Goal: Task Accomplishment & Management: Use online tool/utility

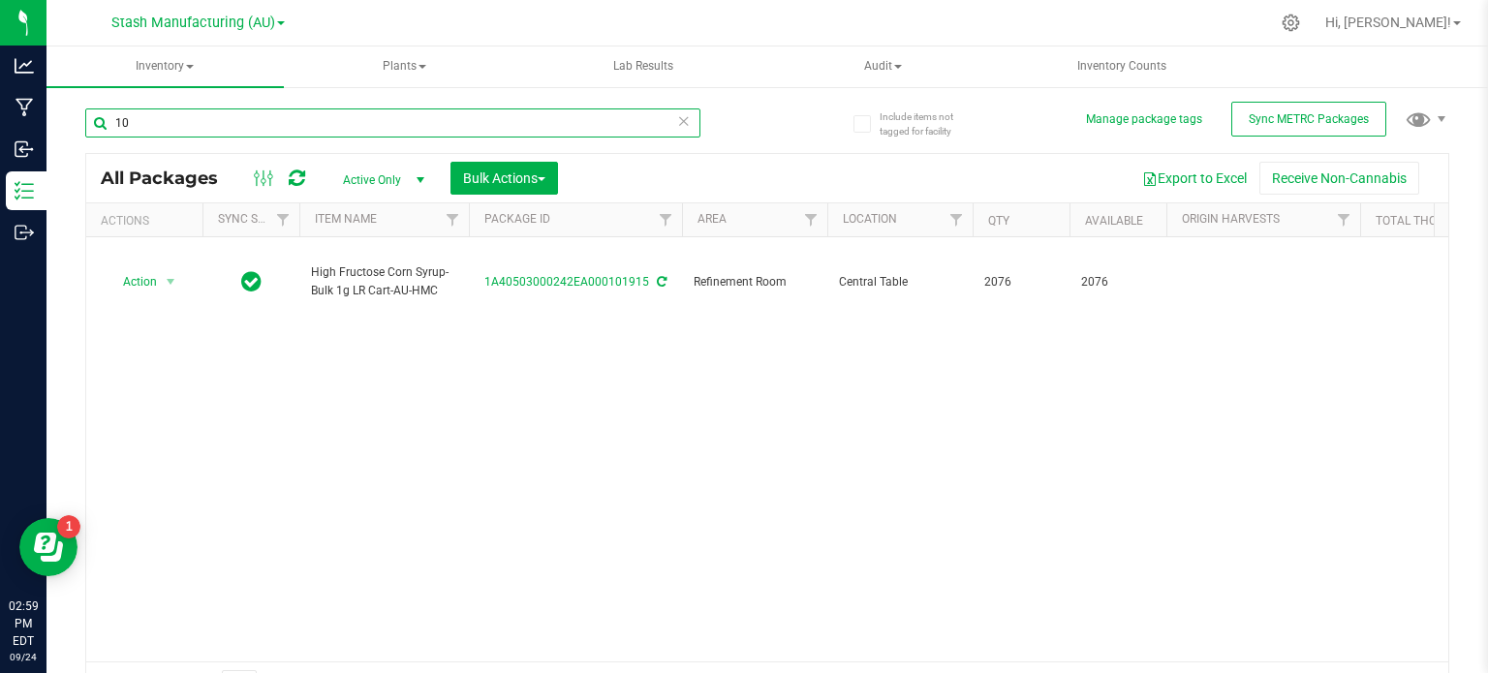
type input "1"
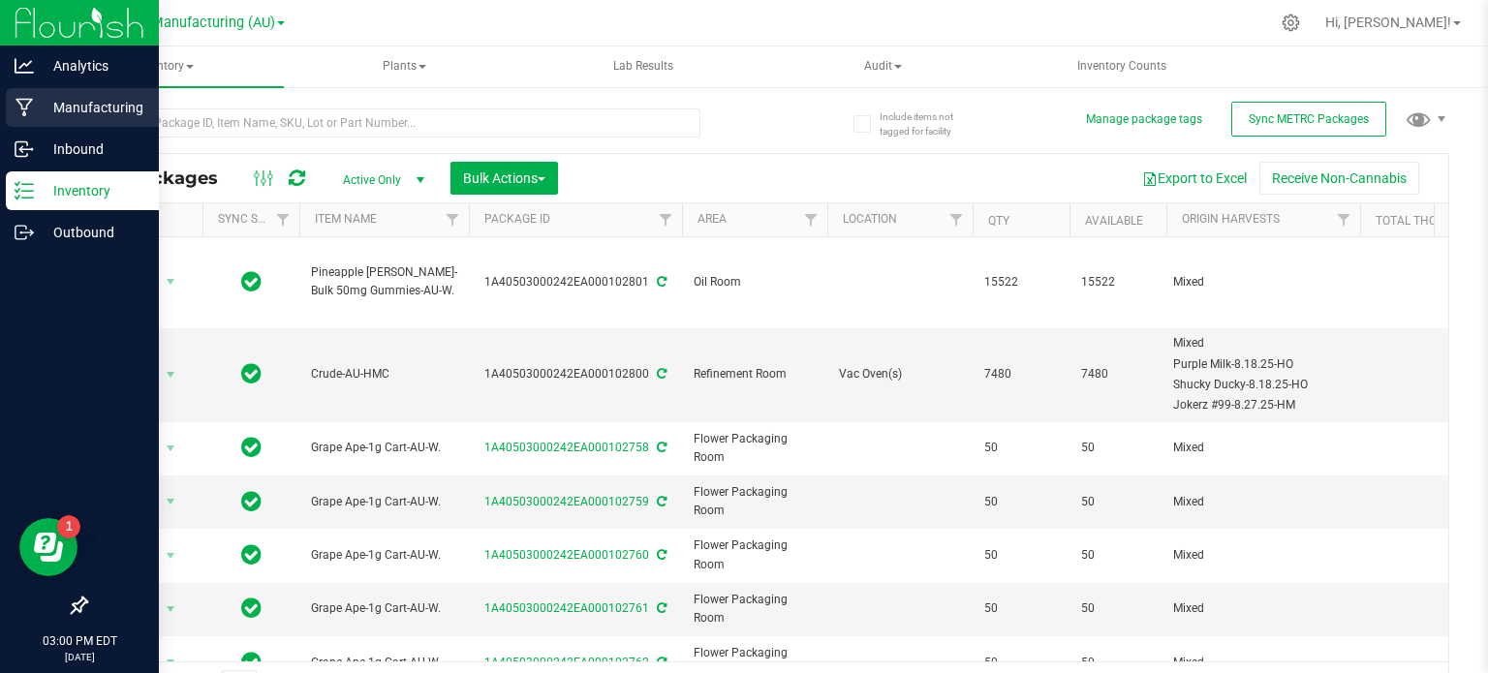
click at [19, 111] on icon at bounding box center [25, 107] width 18 height 19
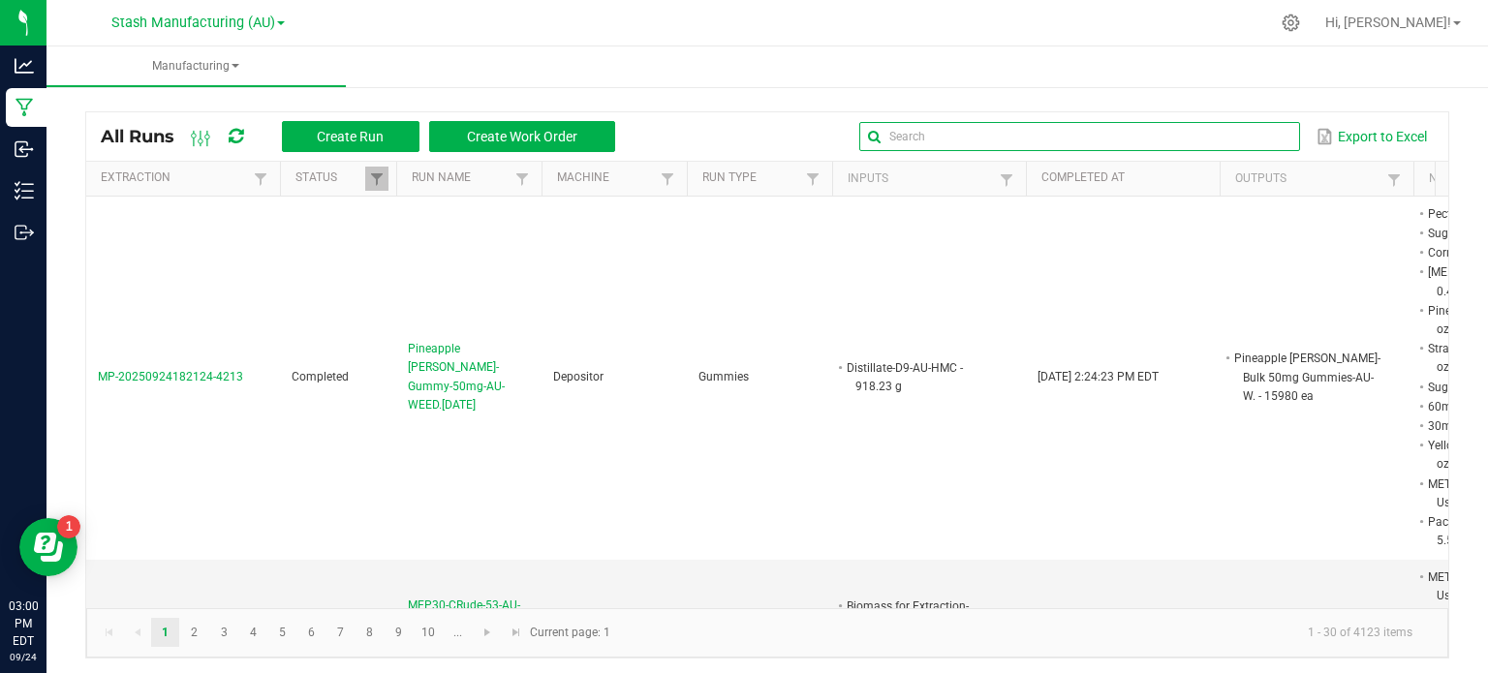
click at [1229, 139] on input "text" at bounding box center [1080, 136] width 441 height 29
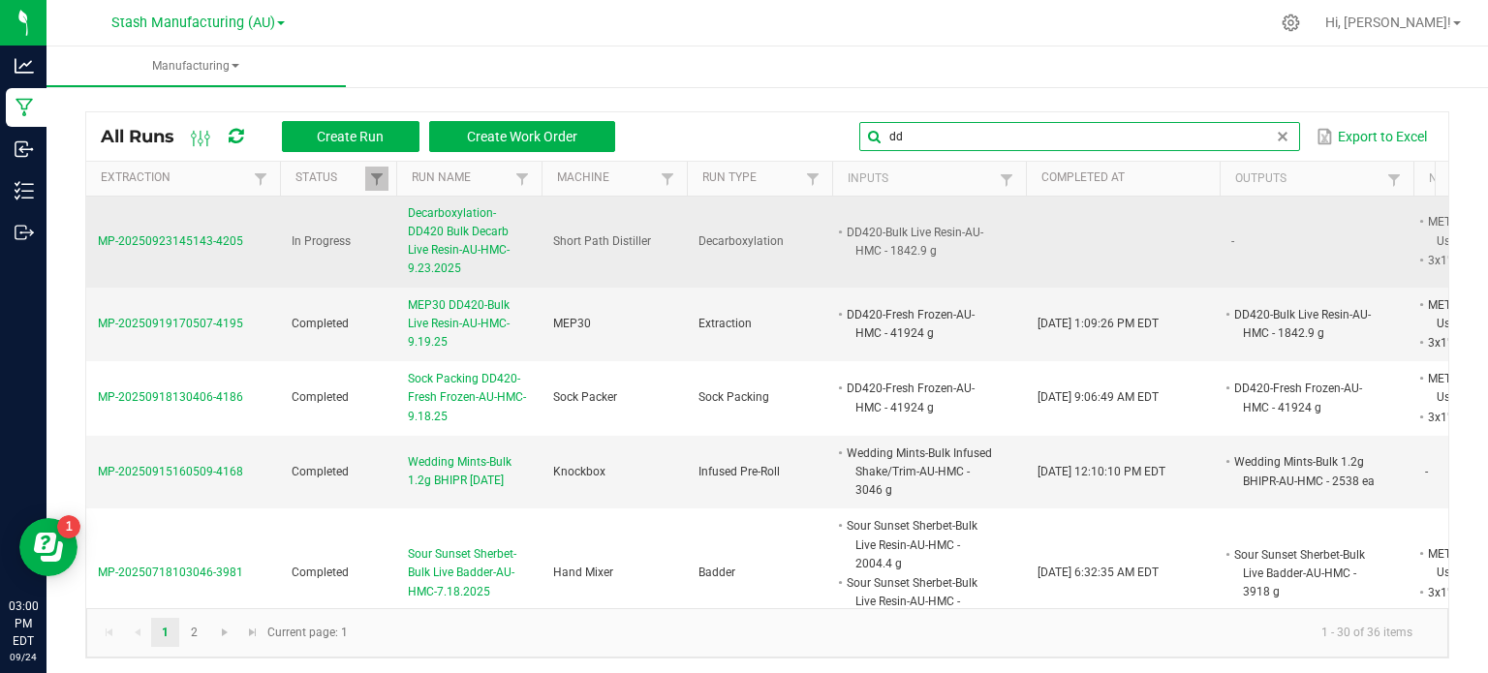
type input "dd"
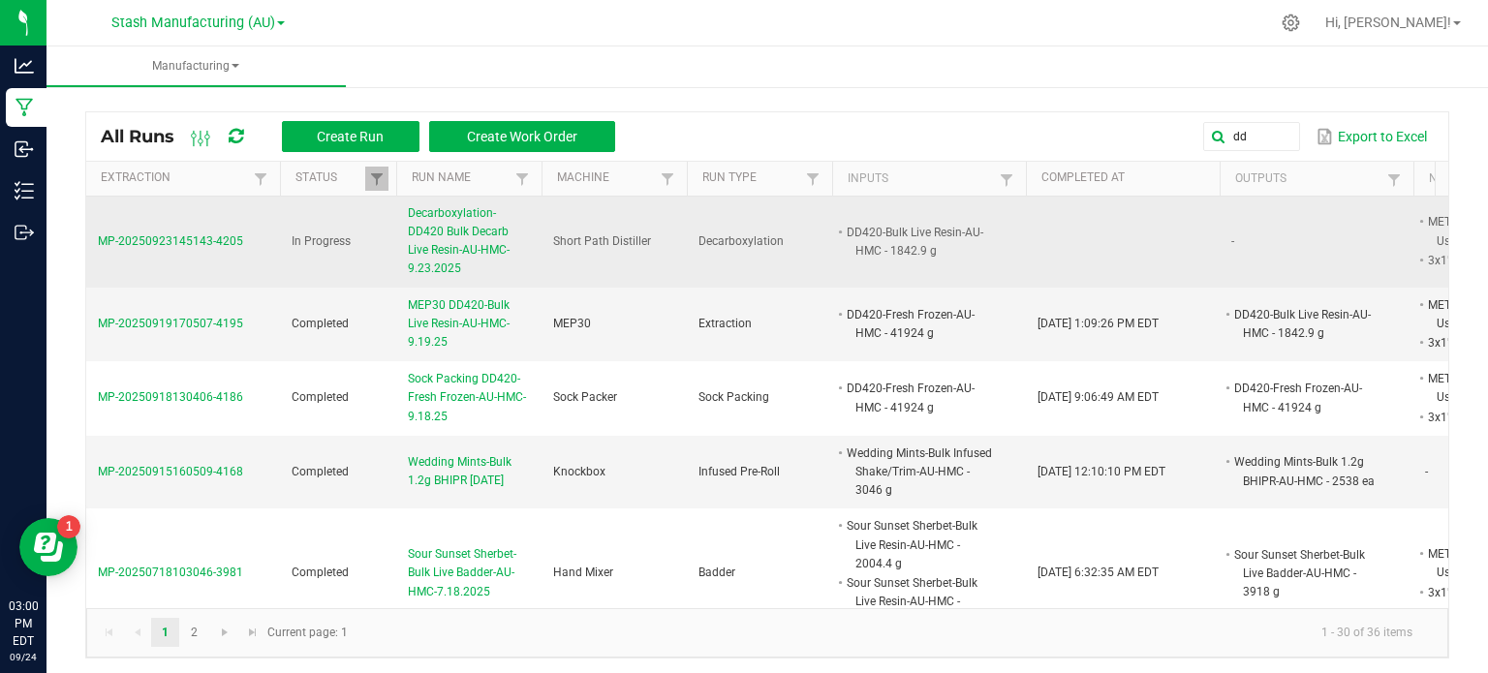
click at [486, 239] on span "Decarboxylation-DD420 Bulk Decarb Live Resin-AU-HMC-9.23.2025" at bounding box center [469, 241] width 122 height 75
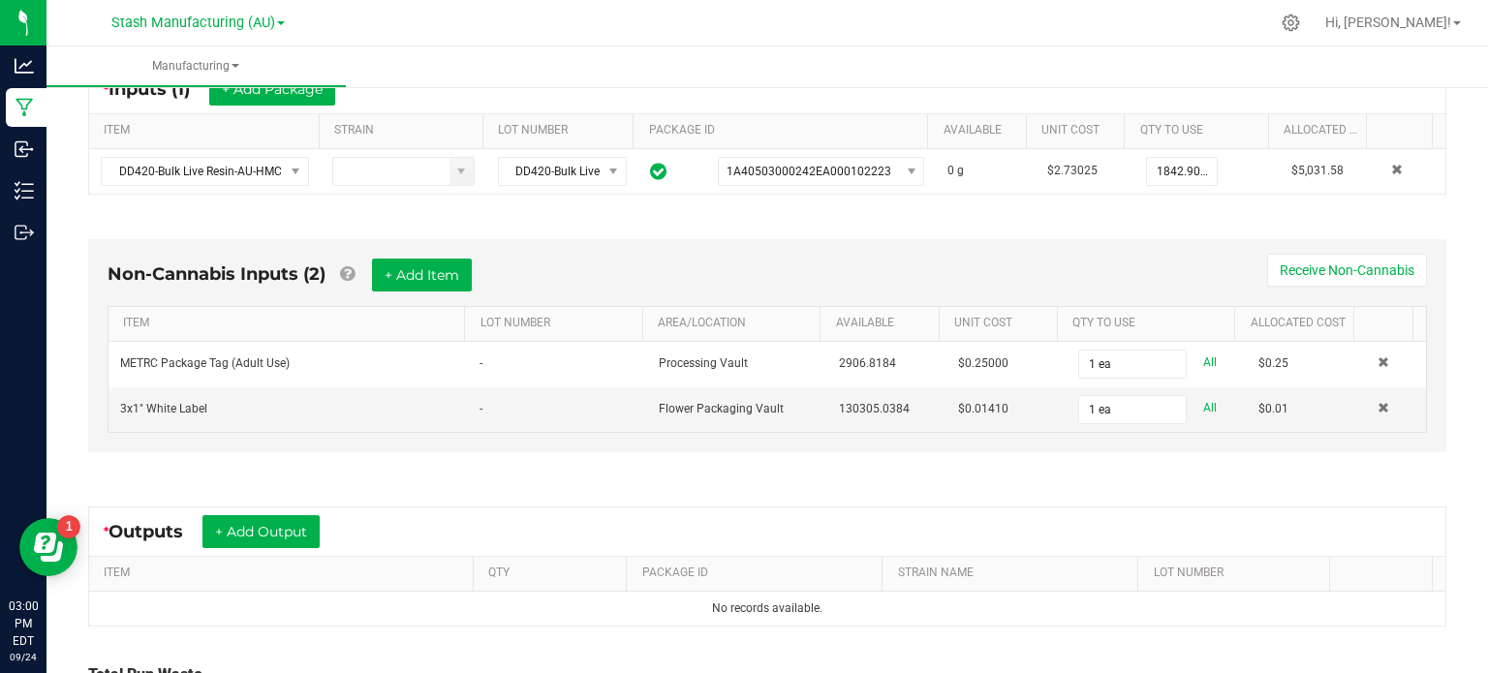
scroll to position [572, 0]
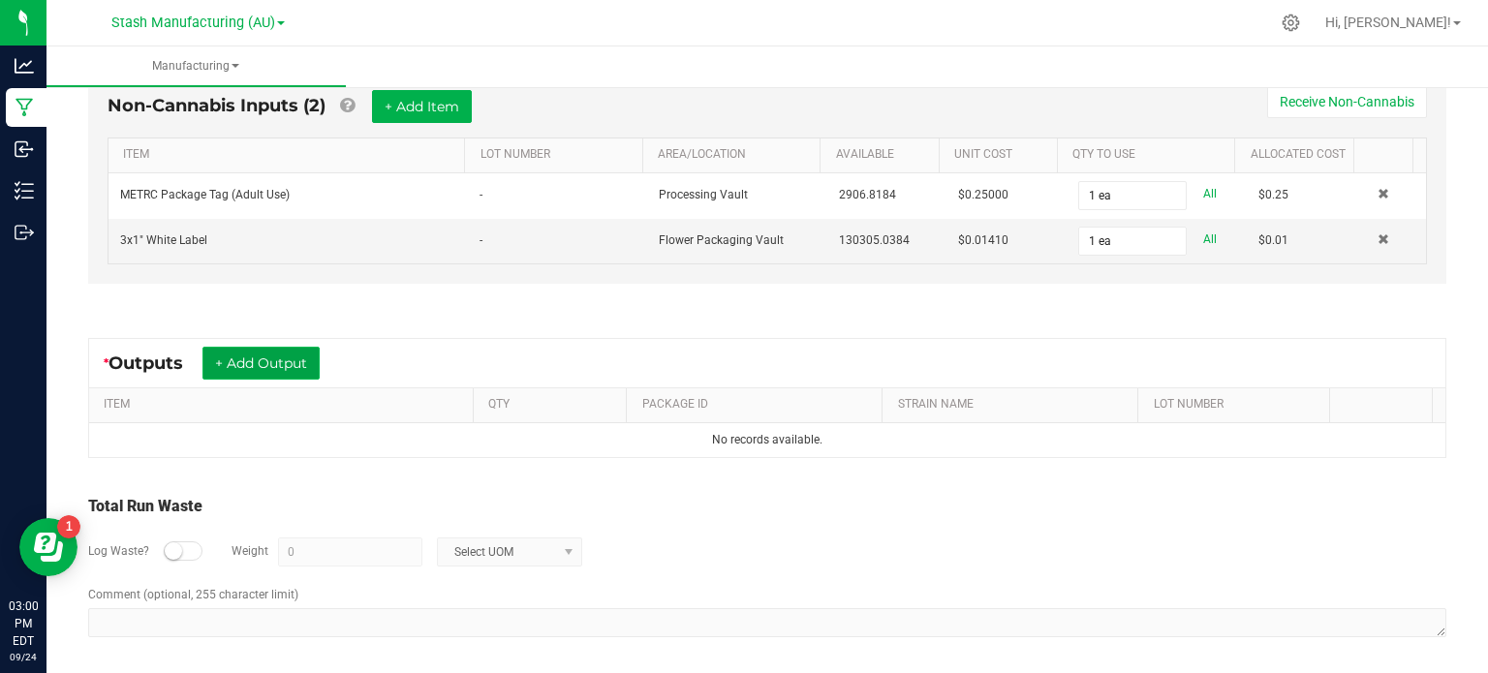
click at [289, 354] on button "+ Add Output" at bounding box center [261, 363] width 117 height 33
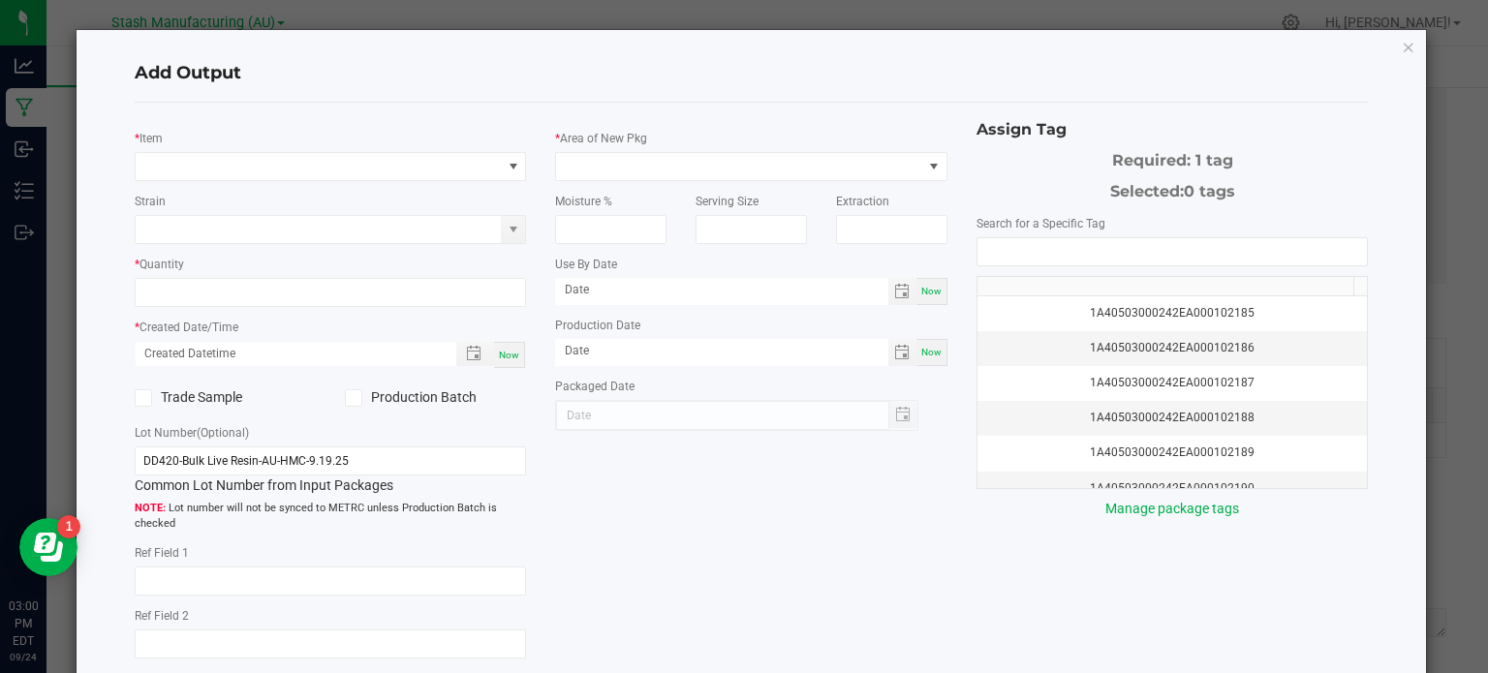
type input "[DATE]"
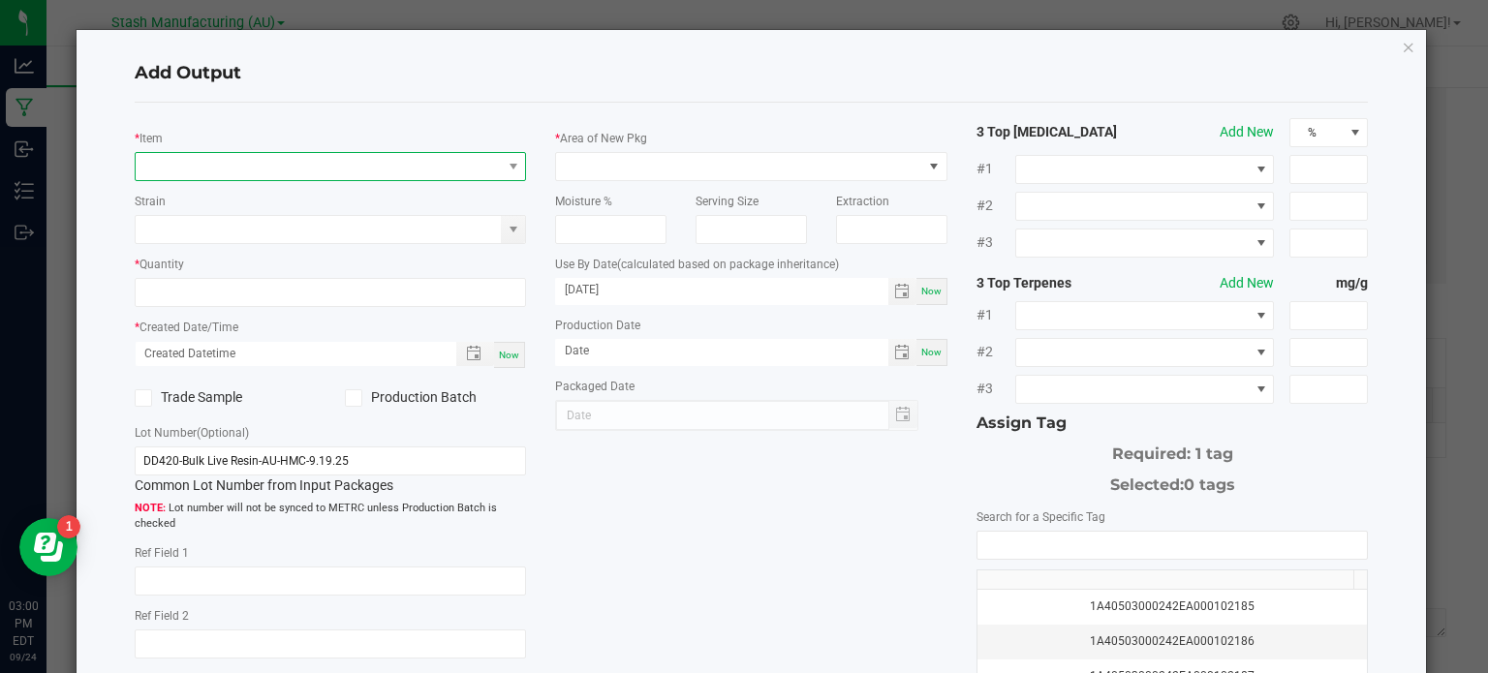
click at [255, 172] on span "NO DATA FOUND" at bounding box center [319, 166] width 366 height 27
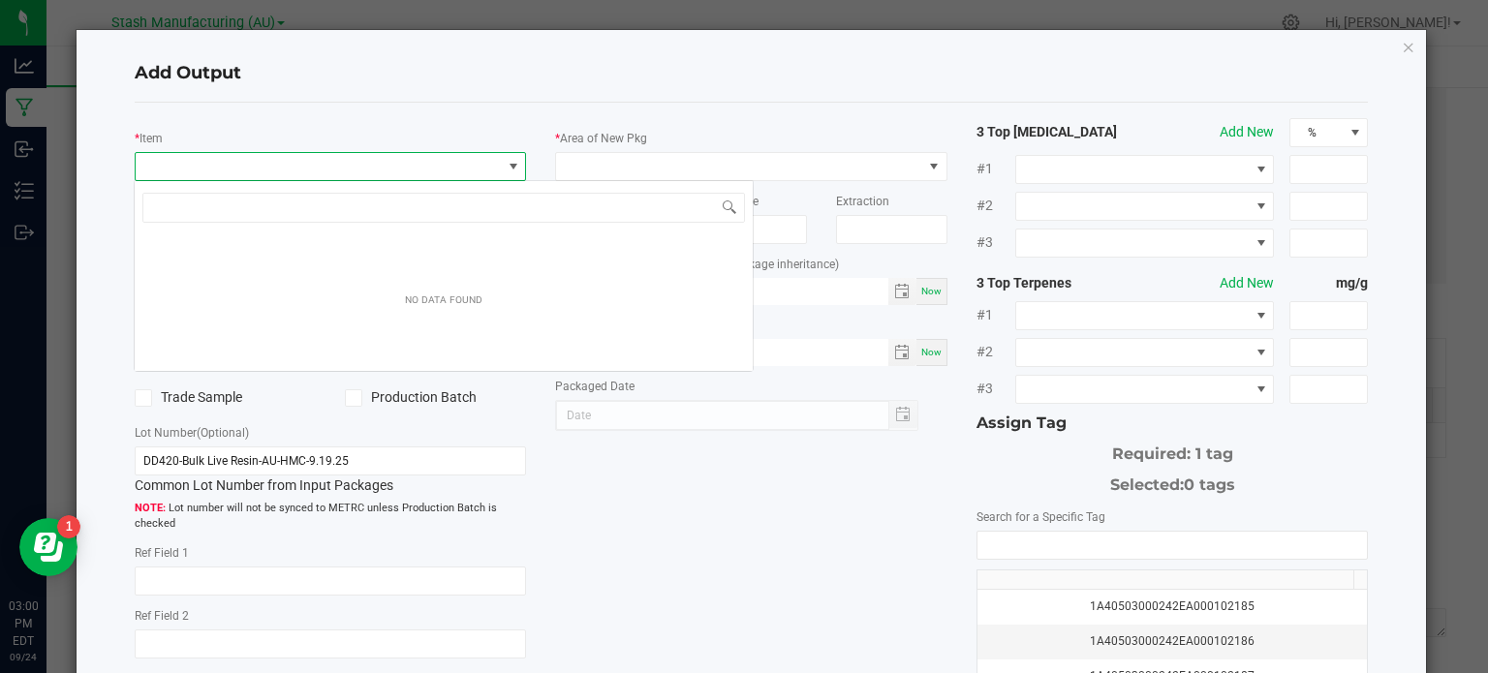
scroll to position [28, 388]
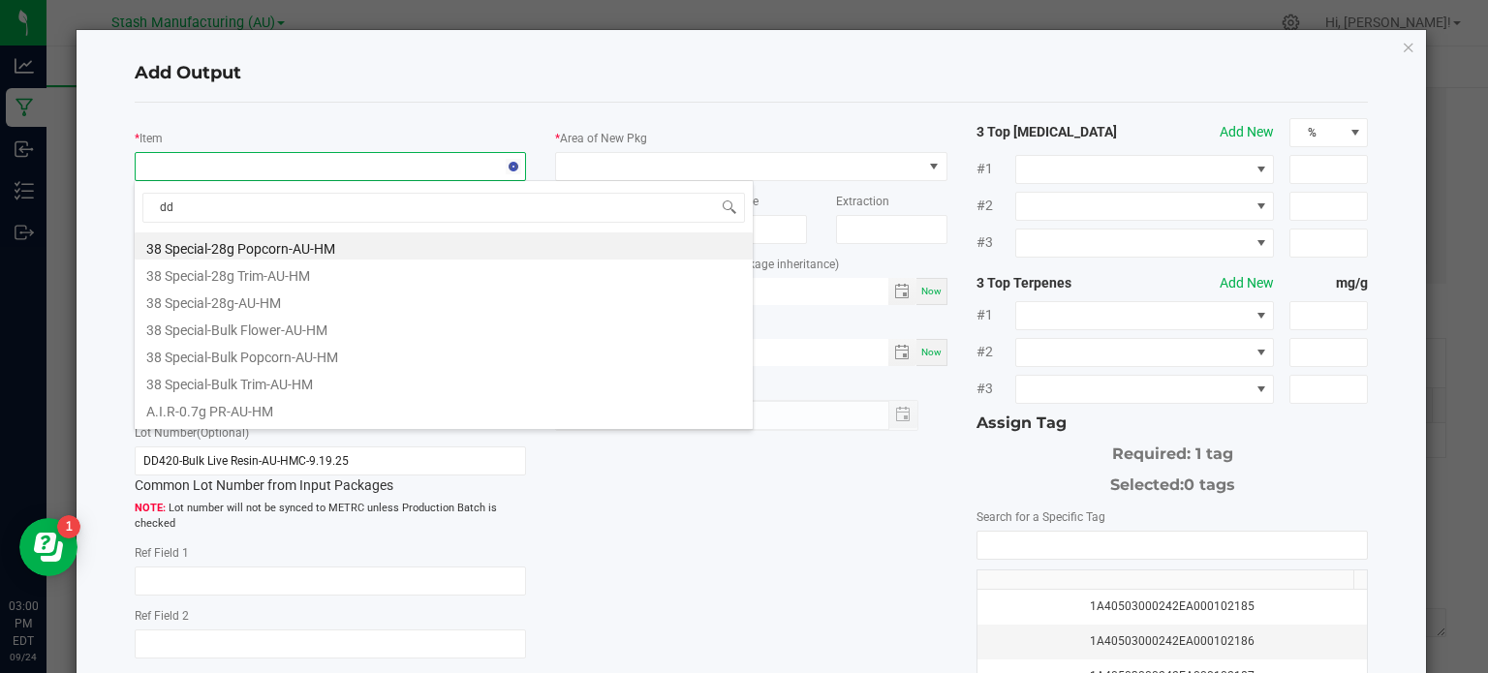
type input "dd4"
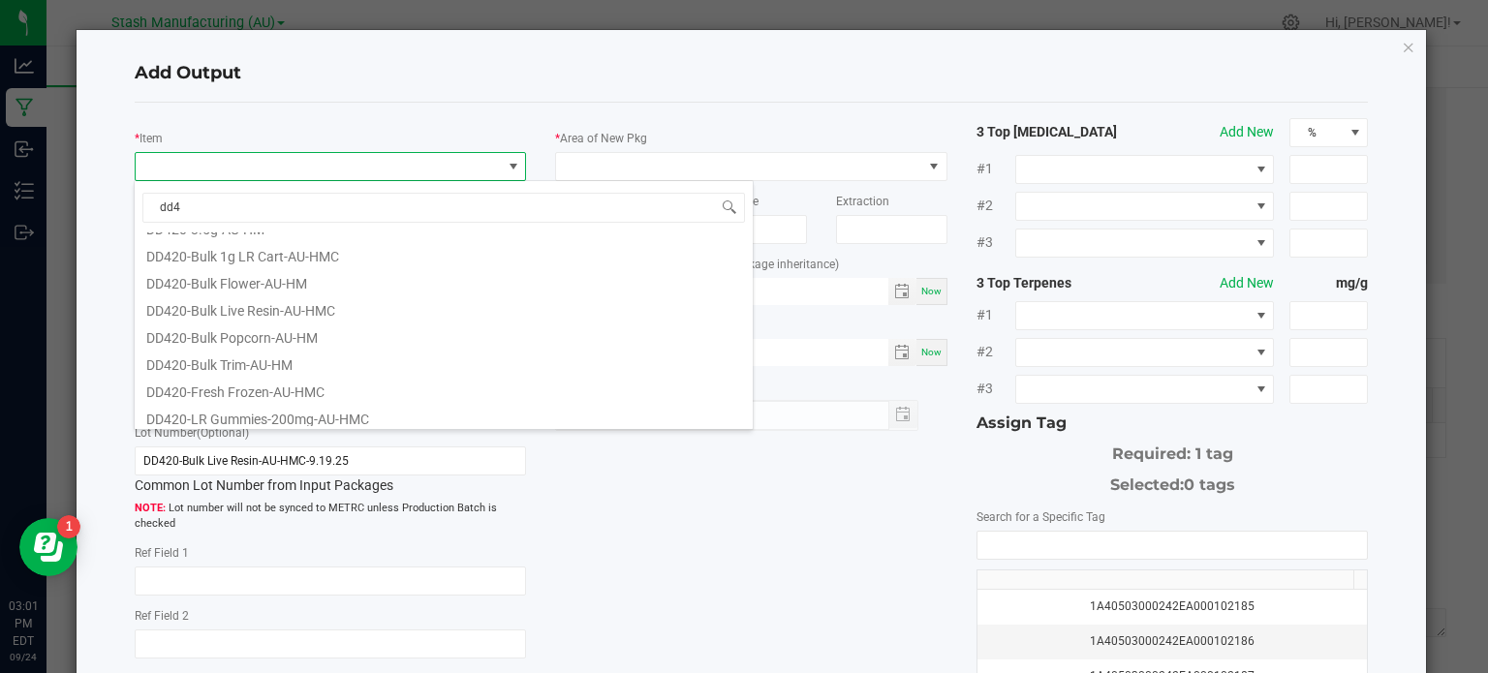
scroll to position [186, 0]
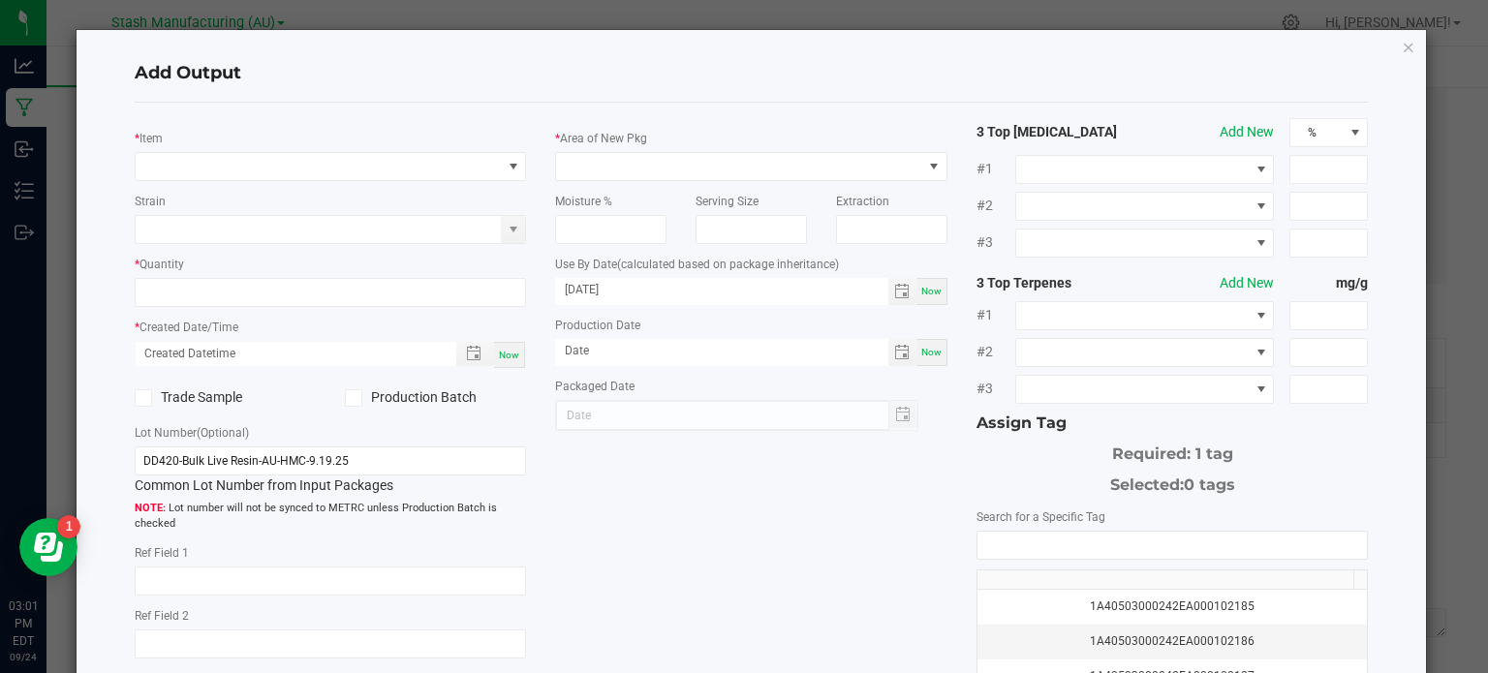
click at [326, 183] on div "* Item Strain * Quantity * Created Date/Time Now Trade Sample Production Batch …" at bounding box center [331, 426] width 422 height 617
click at [315, 159] on span "NO DATA FOUND" at bounding box center [319, 166] width 366 height 27
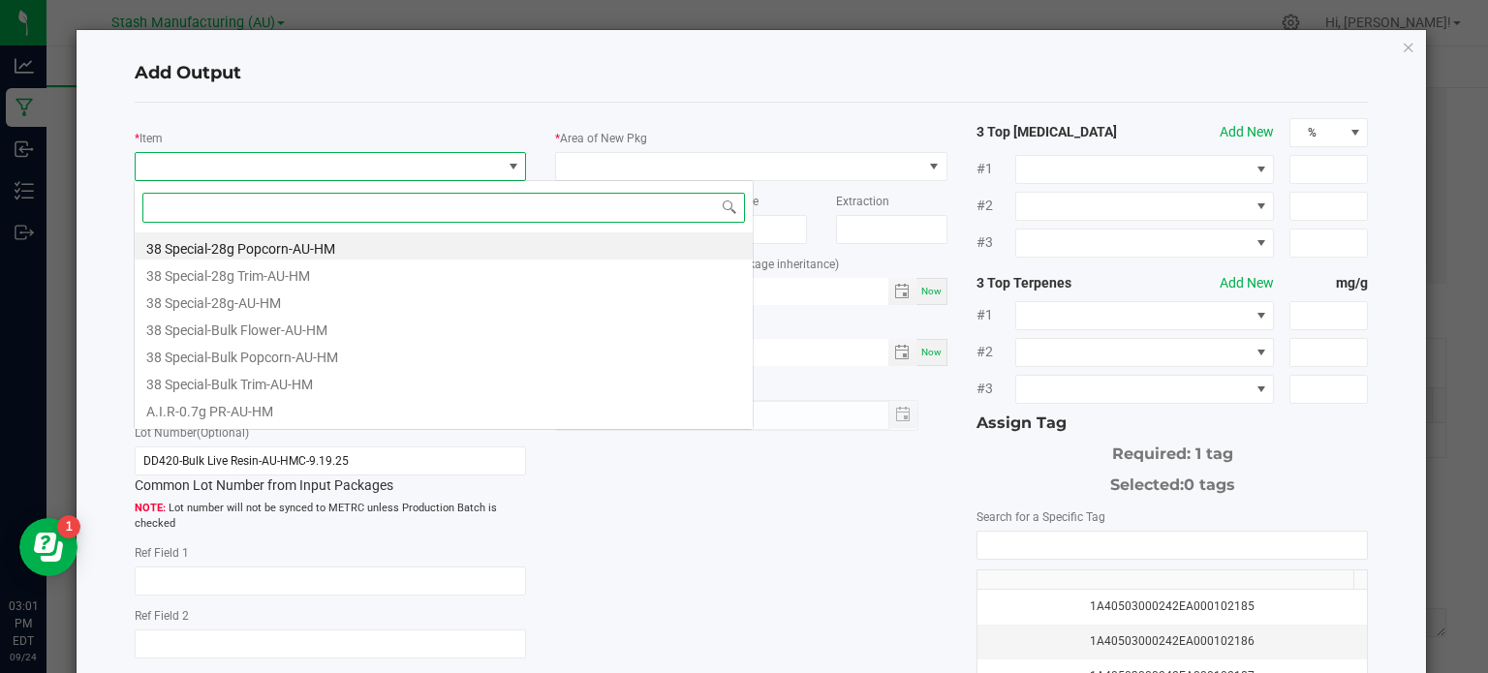
scroll to position [28, 388]
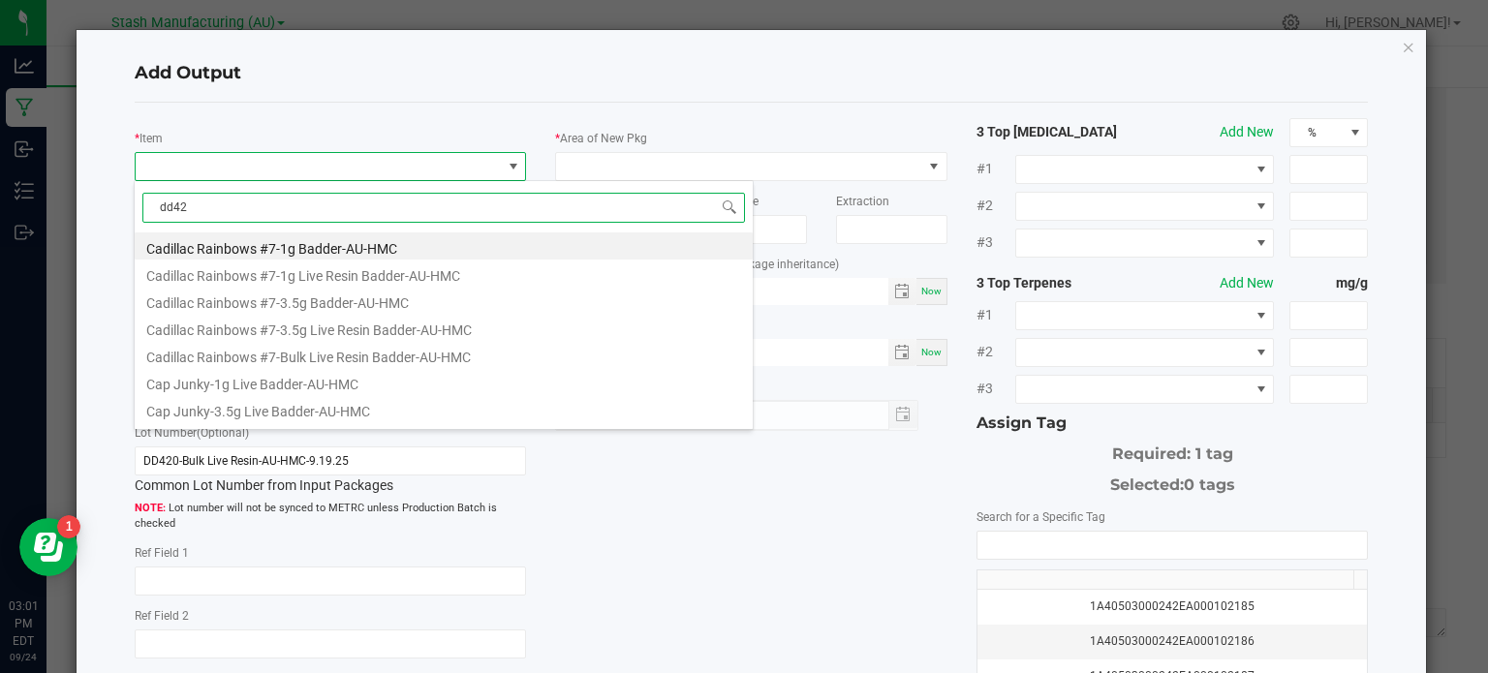
type input "dd420"
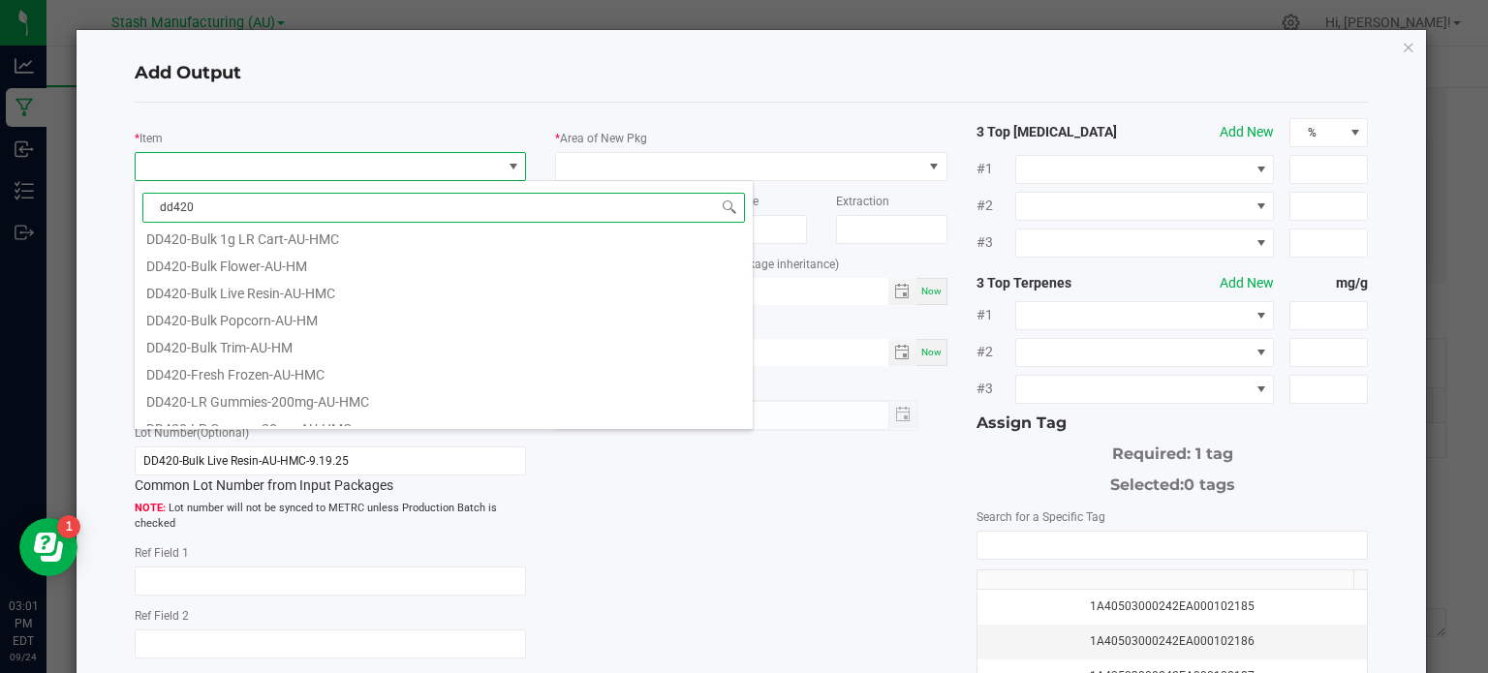
scroll to position [186, 0]
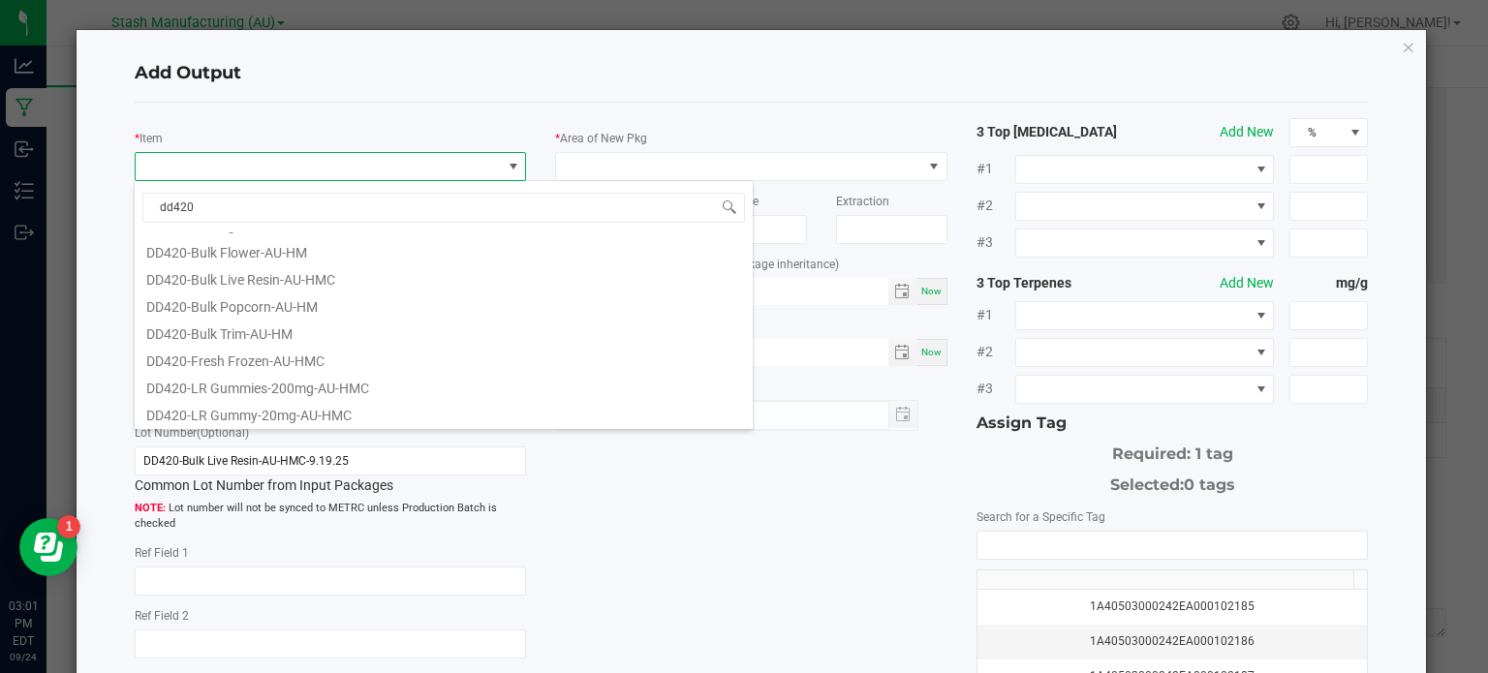
click at [686, 627] on div "* Item Strain * Quantity * Created Date/Time Now Trade Sample Production Batch …" at bounding box center [752, 465] width 1264 height 695
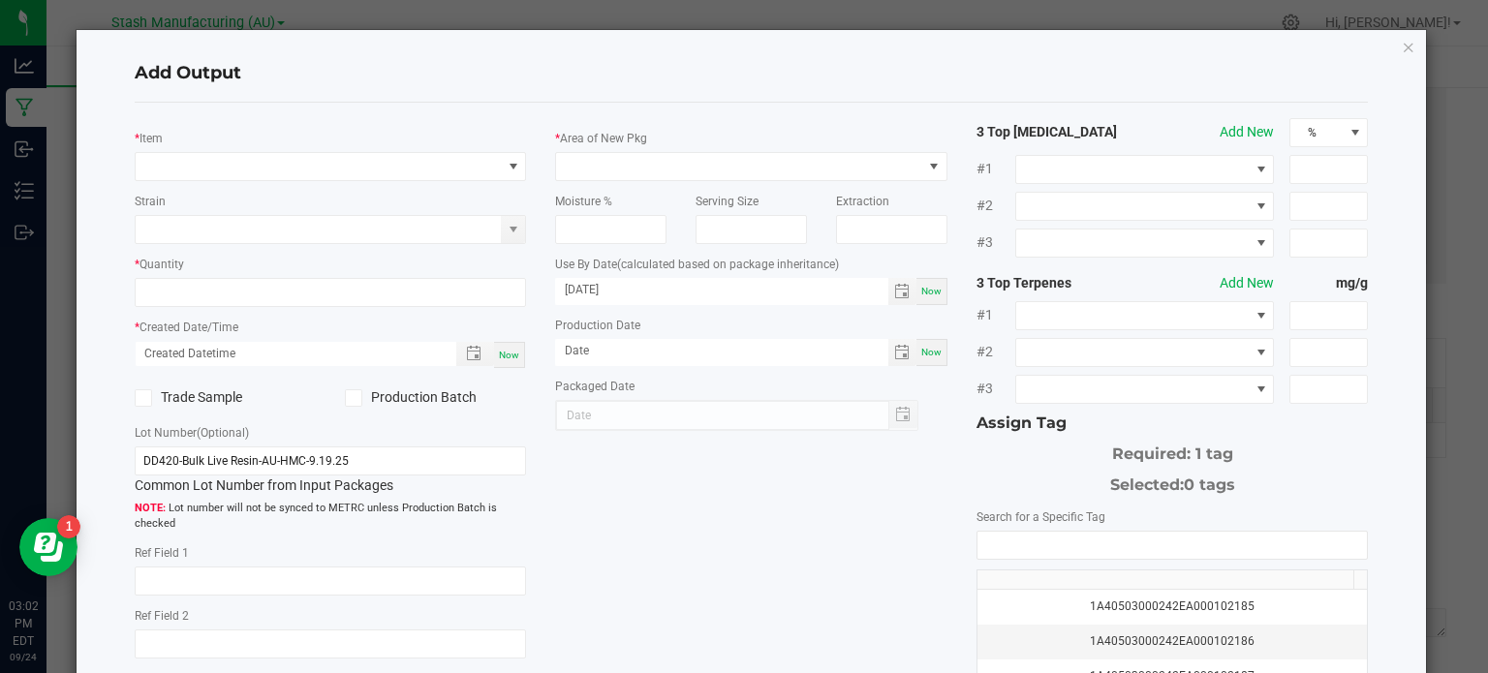
click at [308, 53] on div "Add Output" at bounding box center [752, 74] width 1235 height 57
click at [910, 81] on h4 "Add Output" at bounding box center [752, 73] width 1235 height 25
click at [1402, 46] on icon "button" at bounding box center [1409, 46] width 14 height 23
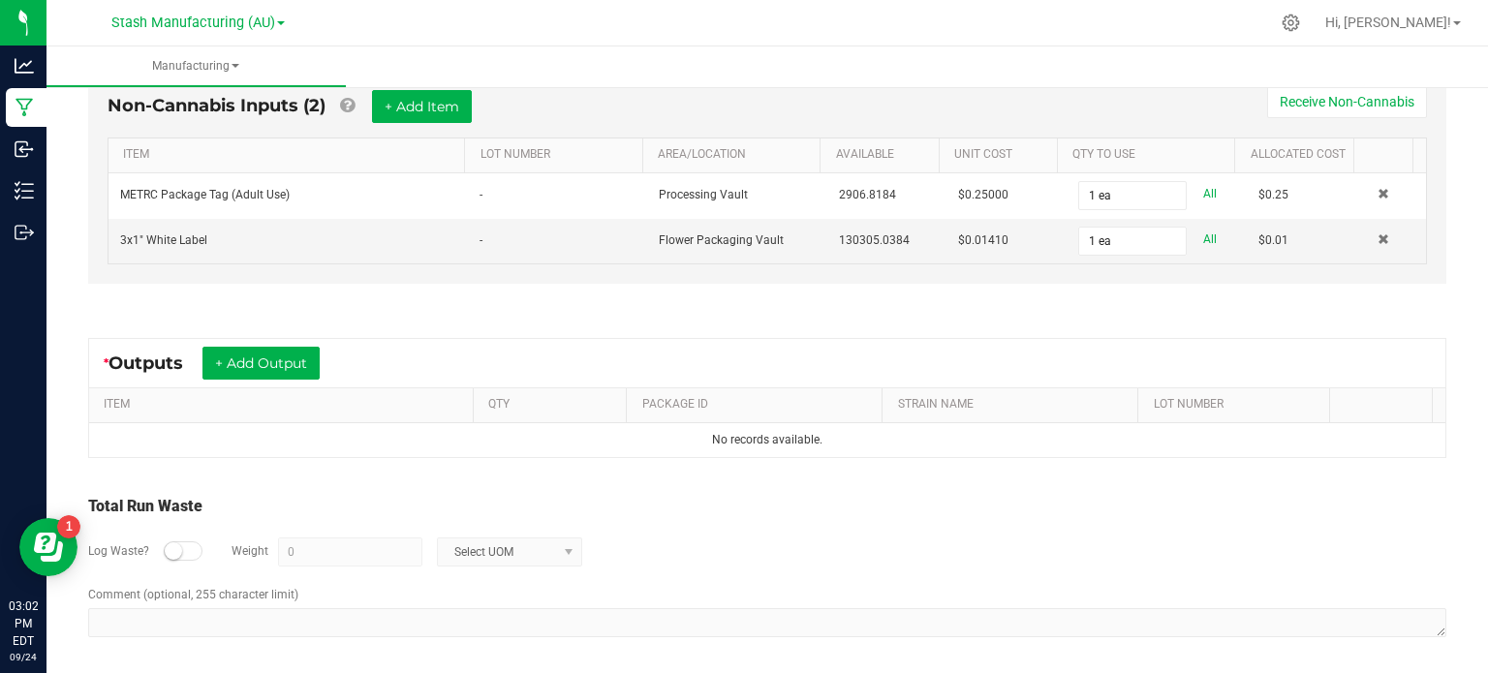
click at [1465, 278] on div "< All Runs In Progress MP-20250923145143-4205 Started: [DATE] 10:51 AM EDT by […" at bounding box center [768, 95] width 1442 height 1169
click at [1407, 19] on span "Hi, [PERSON_NAME]!" at bounding box center [1389, 23] width 126 height 16
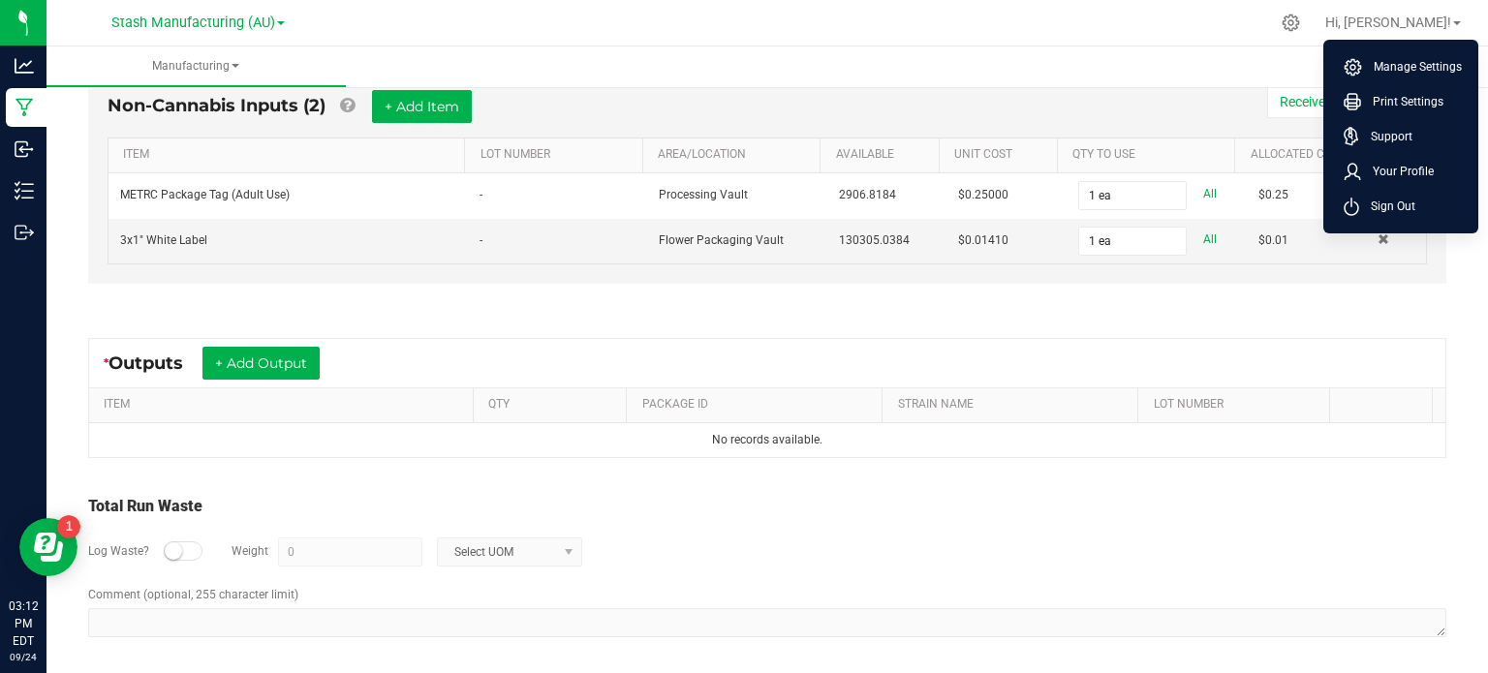
scroll to position [23, 0]
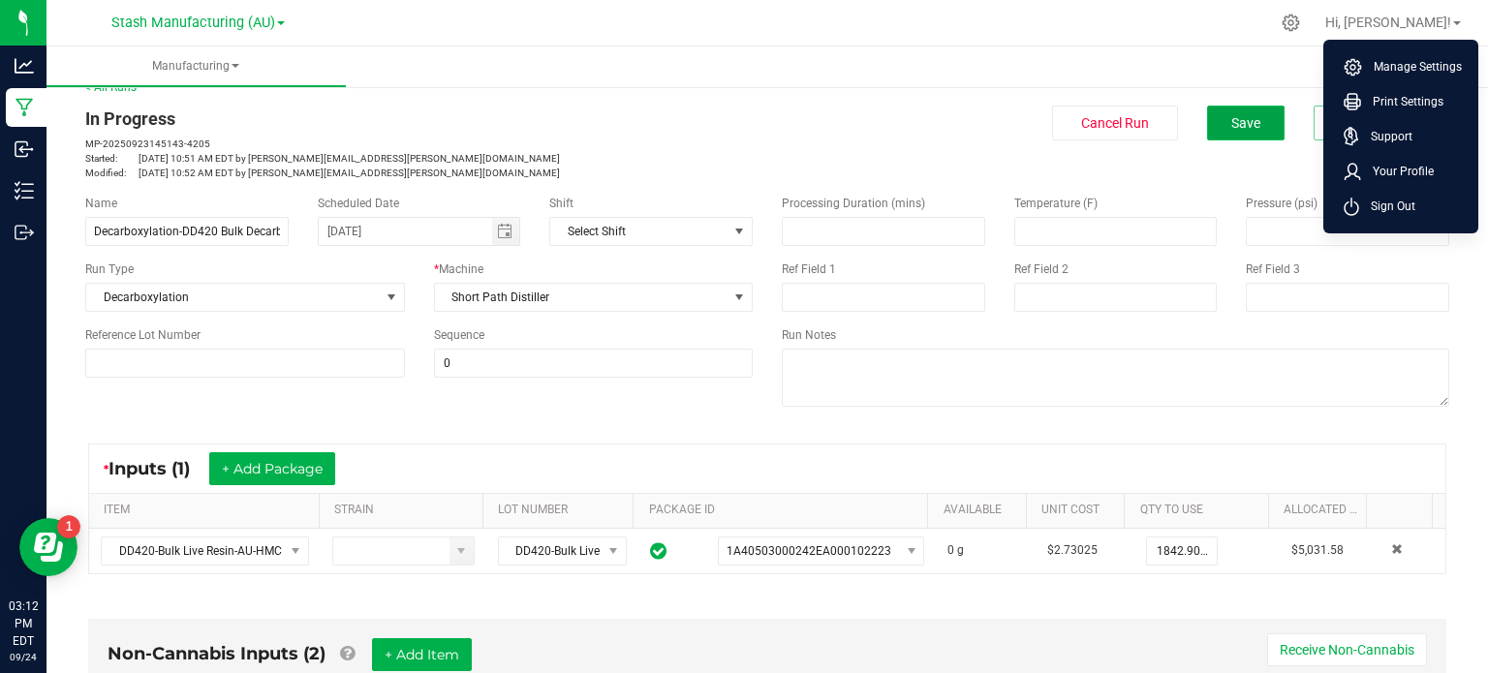
click at [1207, 134] on button "Save" at bounding box center [1246, 123] width 78 height 35
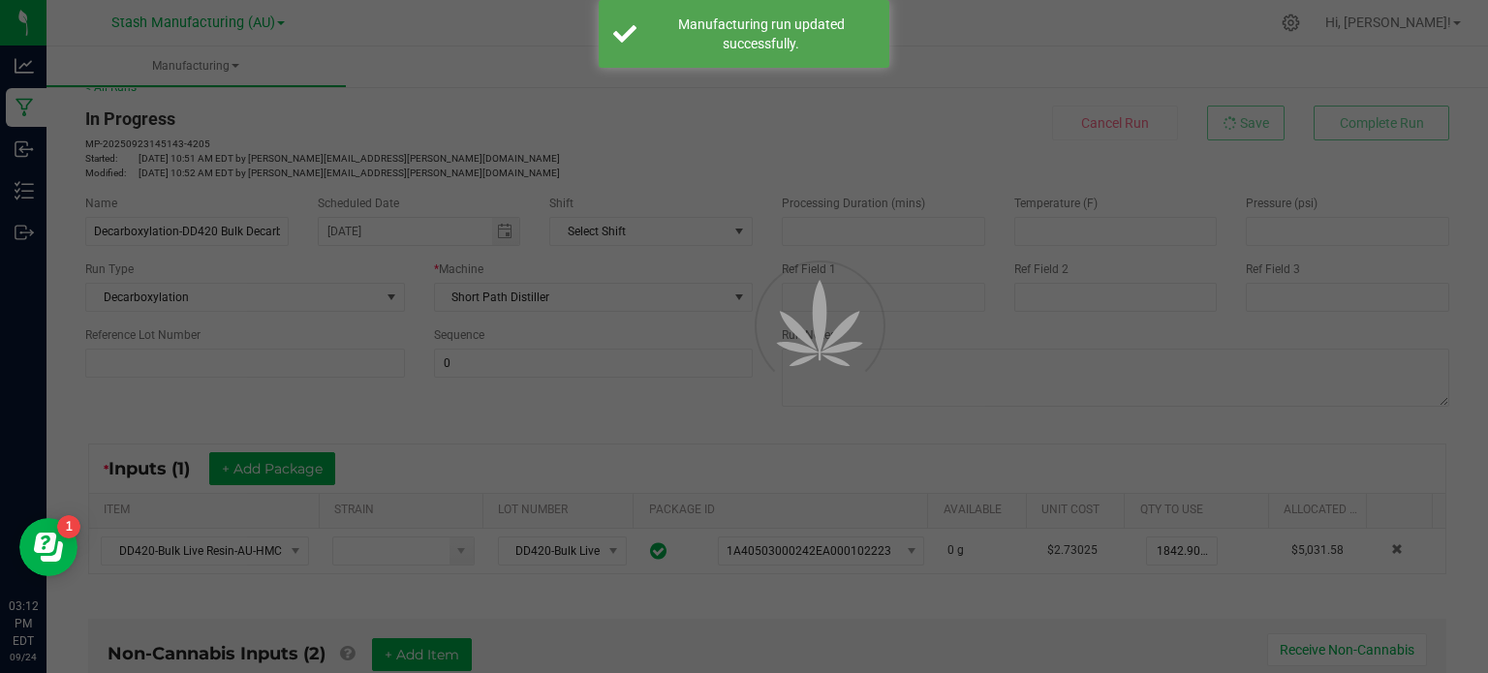
scroll to position [0, 0]
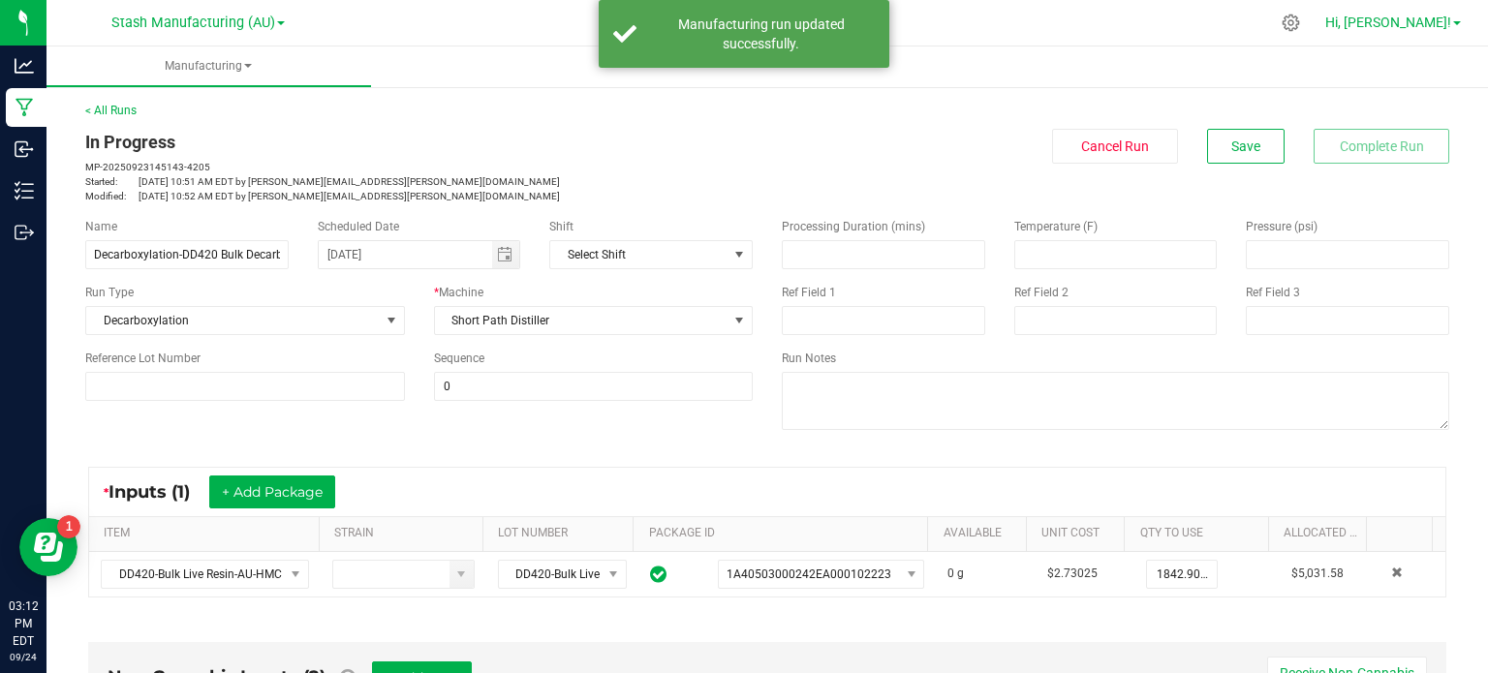
click at [1420, 28] on span "Hi, [PERSON_NAME]!" at bounding box center [1389, 23] width 126 height 16
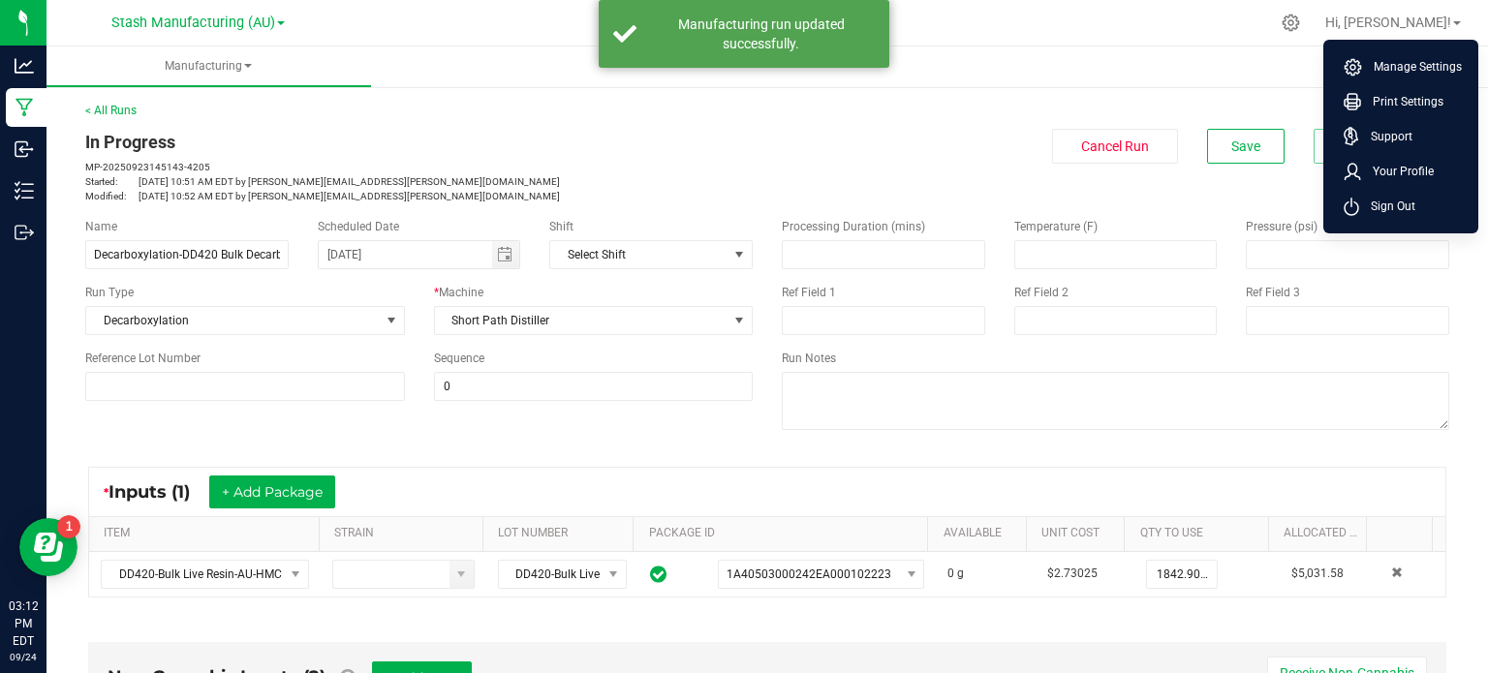
click at [1378, 229] on ul "Manage Settings Print Settings Support Your Profile Sign Out" at bounding box center [1401, 137] width 155 height 194
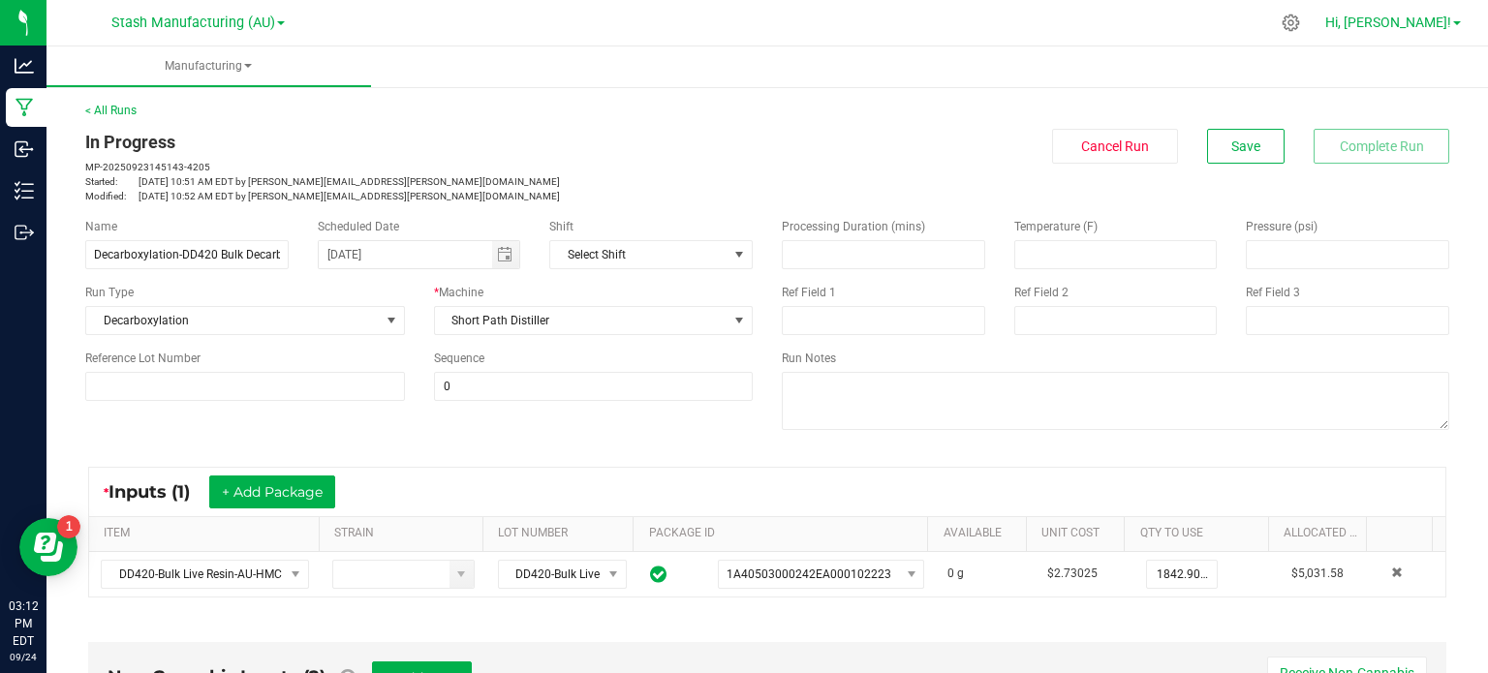
click at [1419, 29] on span "Hi, [PERSON_NAME]!" at bounding box center [1389, 23] width 126 height 16
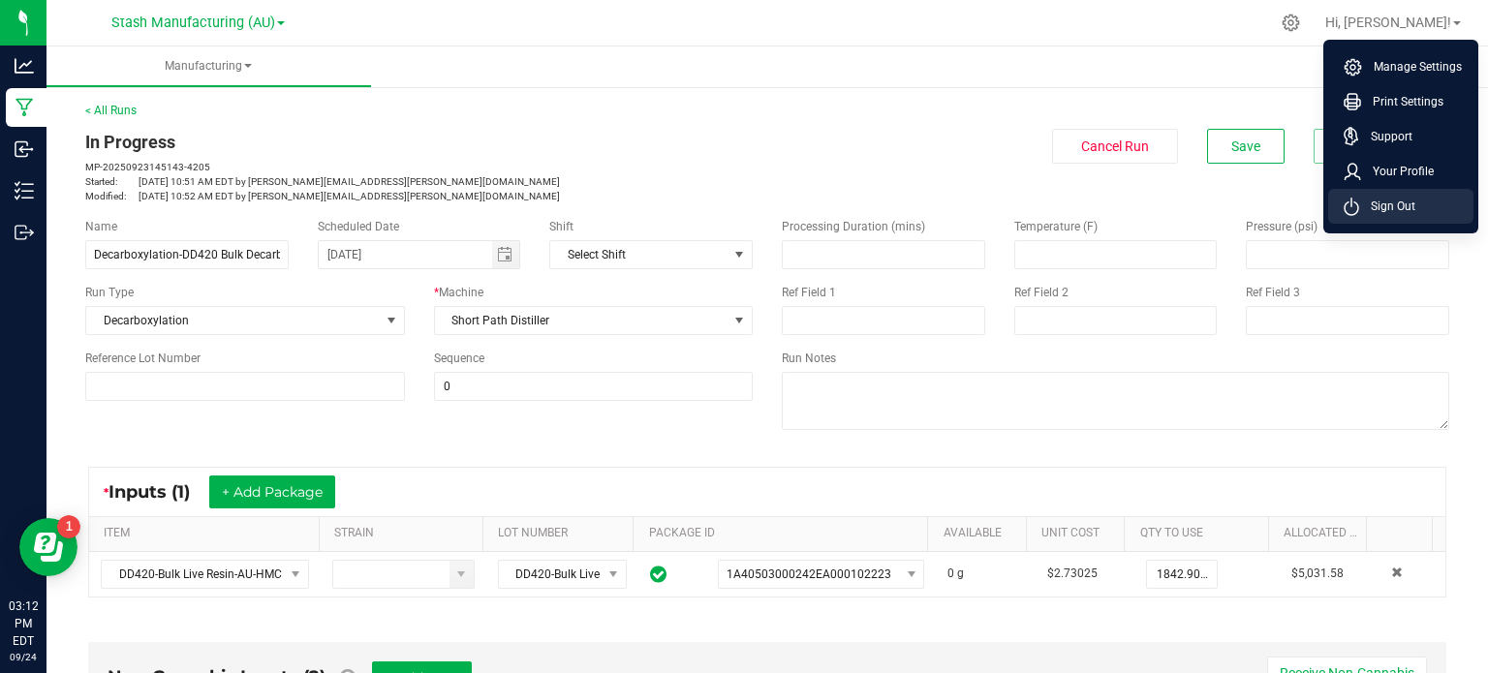
click at [1387, 209] on span "Sign Out" at bounding box center [1388, 206] width 56 height 19
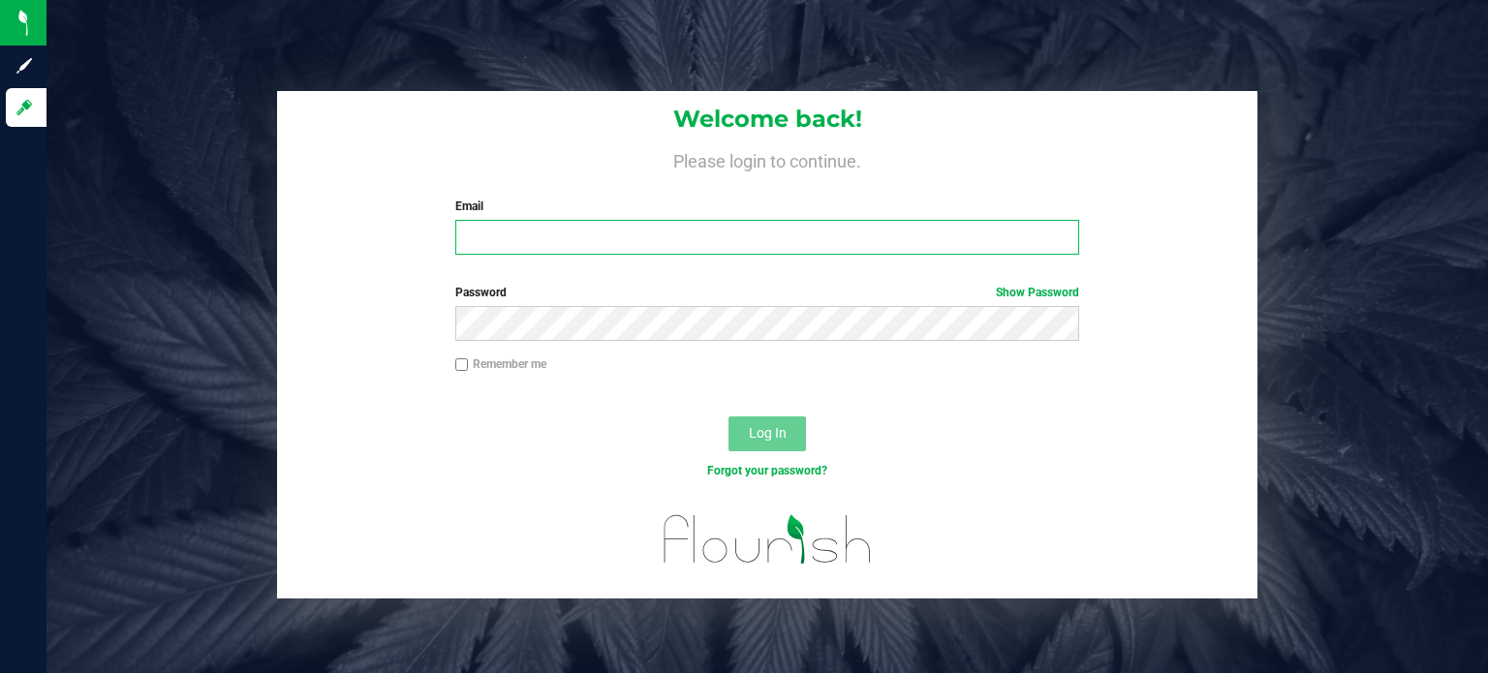
type input "[EMAIL_ADDRESS][PERSON_NAME][DOMAIN_NAME]"
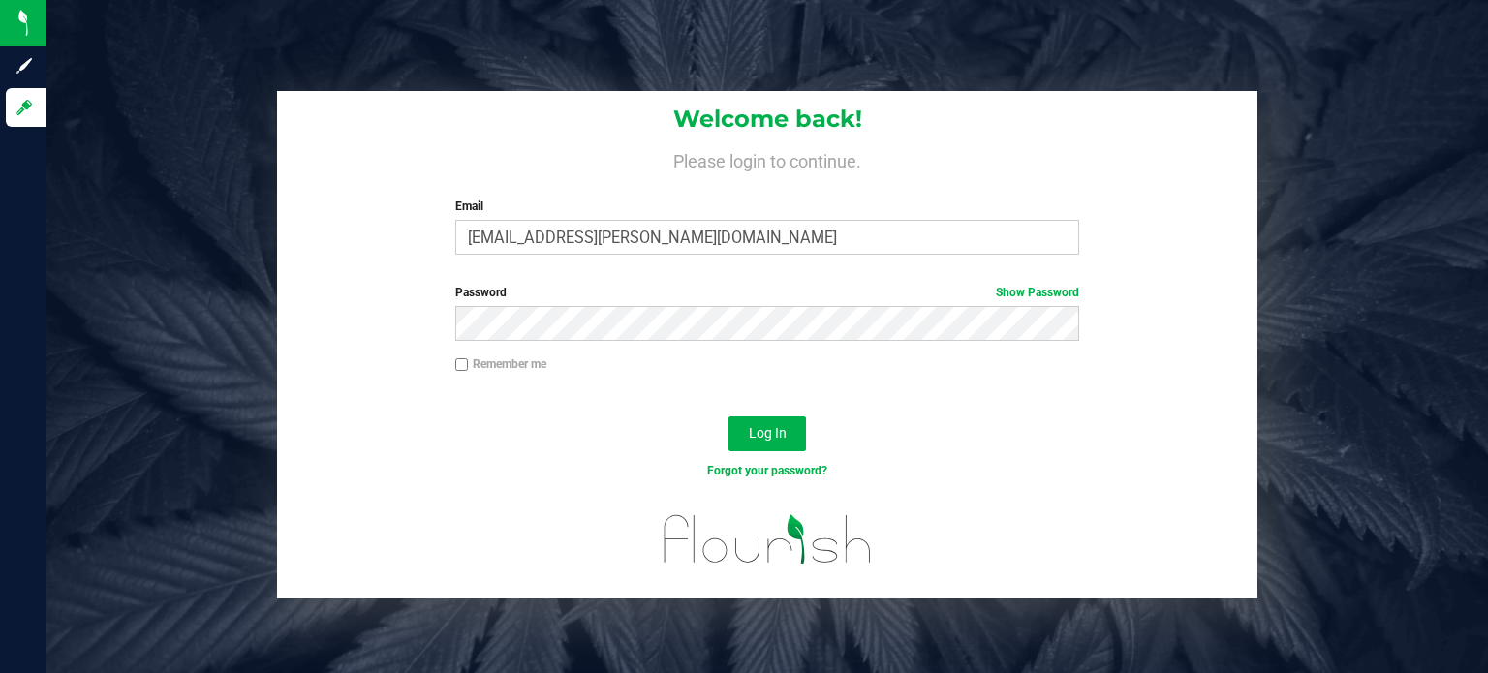
click at [1382, 193] on div "Welcome back! Please login to continue. Email [PERSON_NAME][EMAIL_ADDRESS][PERS…" at bounding box center [767, 345] width 1471 height 508
